Goal: Transaction & Acquisition: Purchase product/service

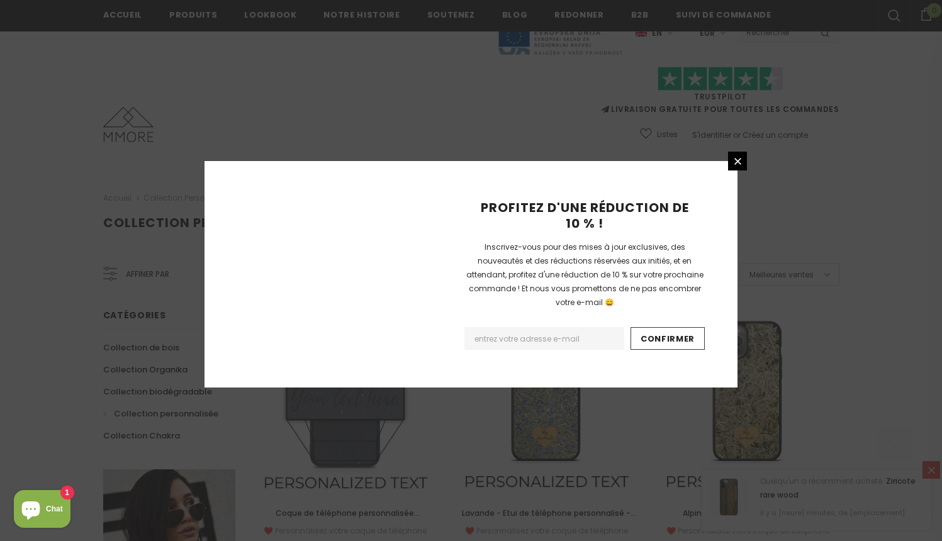
scroll to position [1447, 0]
